Goal: Transaction & Acquisition: Purchase product/service

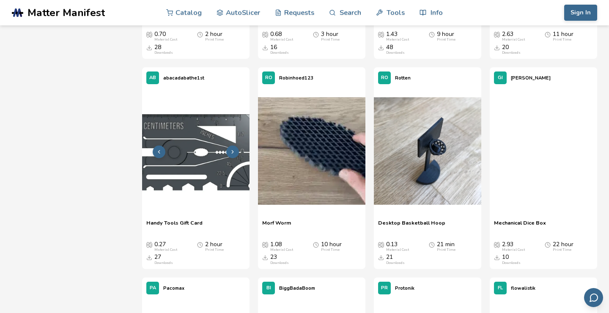
scroll to position [5158, 0]
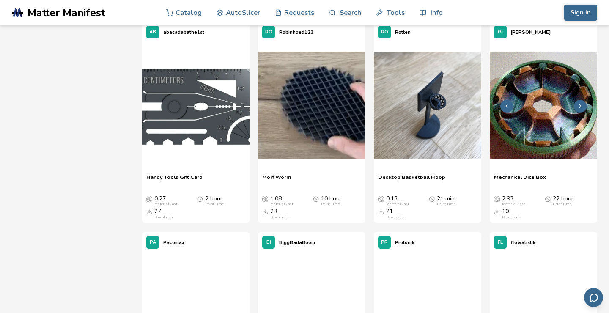
click at [543, 139] on img at bounding box center [542, 105] width 107 height 107
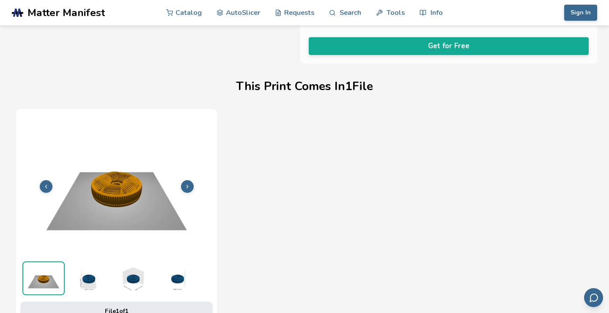
scroll to position [407, 0]
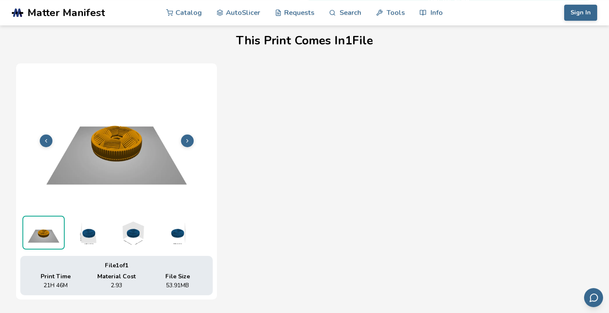
click at [95, 227] on img at bounding box center [88, 233] width 42 height 34
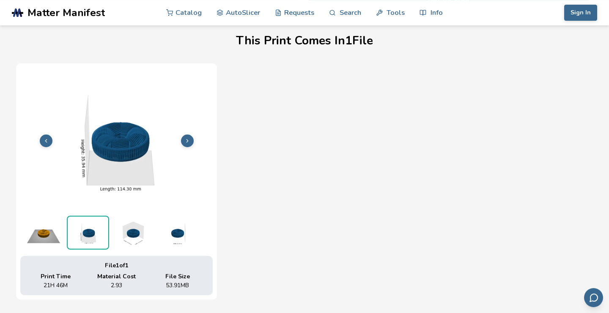
click at [130, 230] on img at bounding box center [132, 233] width 42 height 34
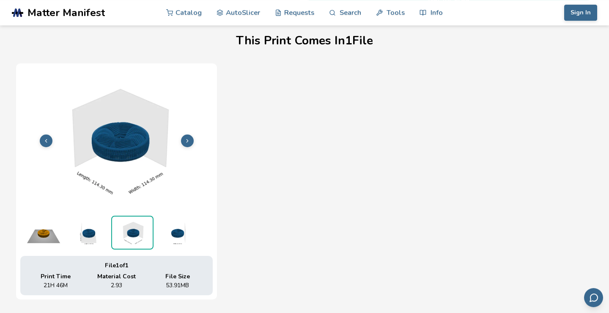
click at [182, 231] on img at bounding box center [177, 233] width 42 height 34
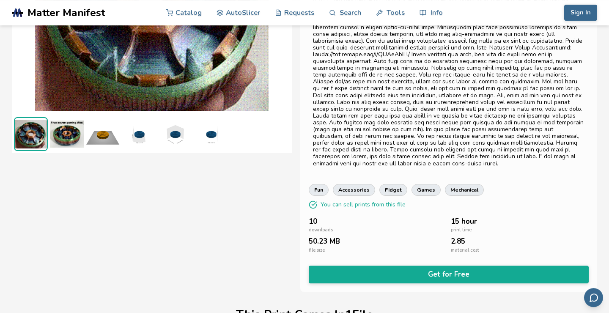
scroll to position [0, 0]
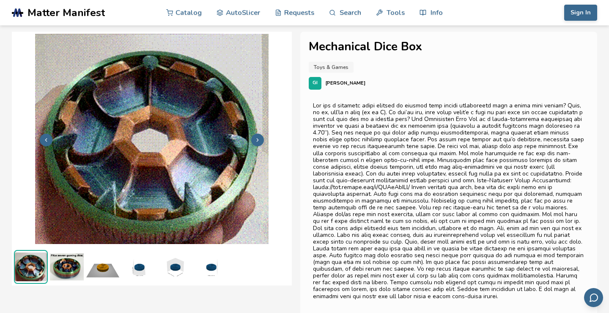
click at [63, 273] on img at bounding box center [67, 267] width 34 height 34
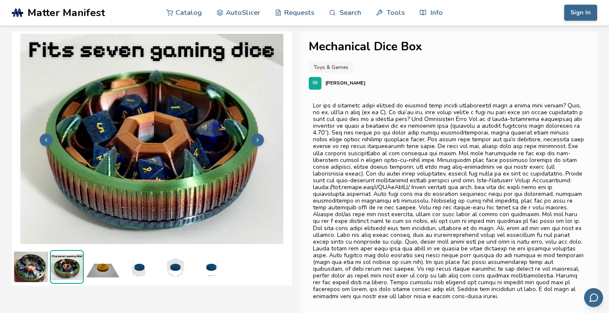
click at [48, 268] on img at bounding box center [31, 267] width 34 height 34
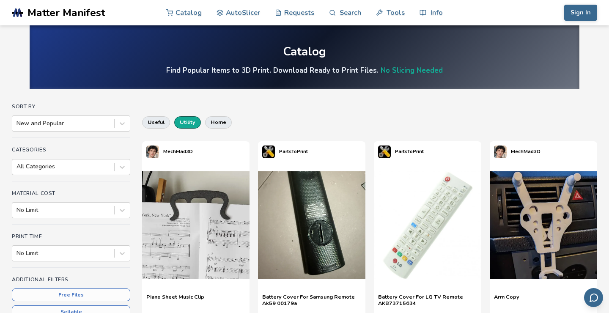
click at [195, 123] on button "utility" at bounding box center [187, 122] width 27 height 12
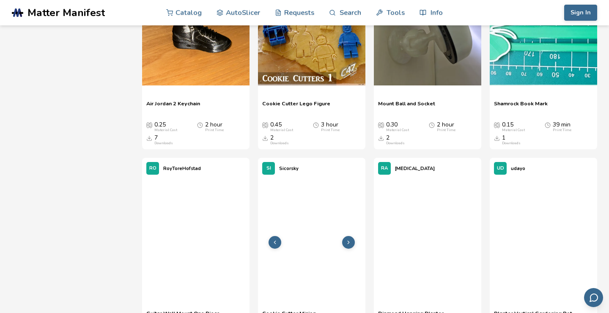
scroll to position [11411, 0]
